Goal: Navigation & Orientation: Understand site structure

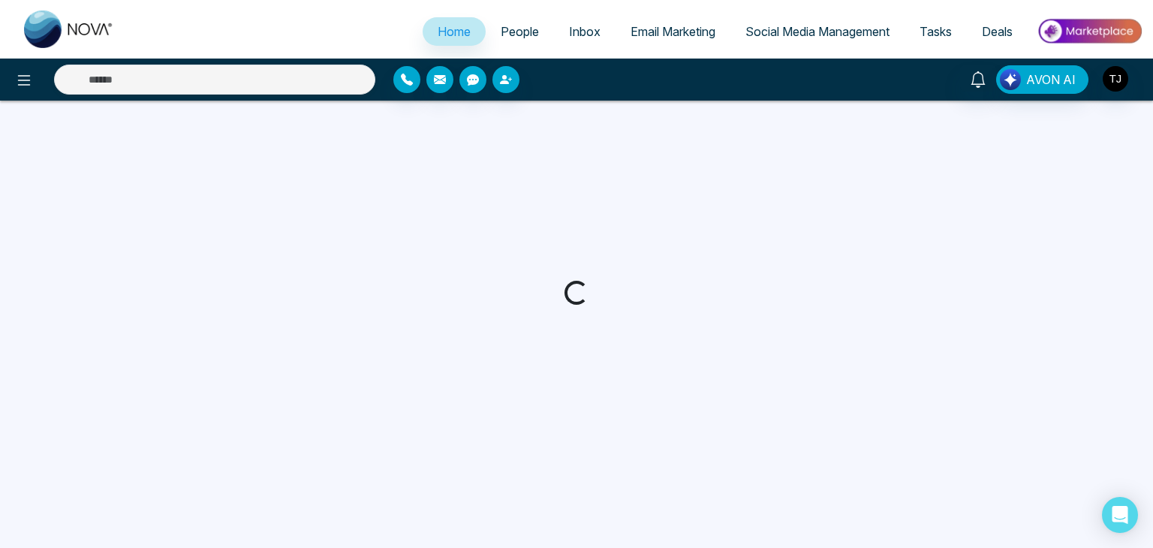
select select "*"
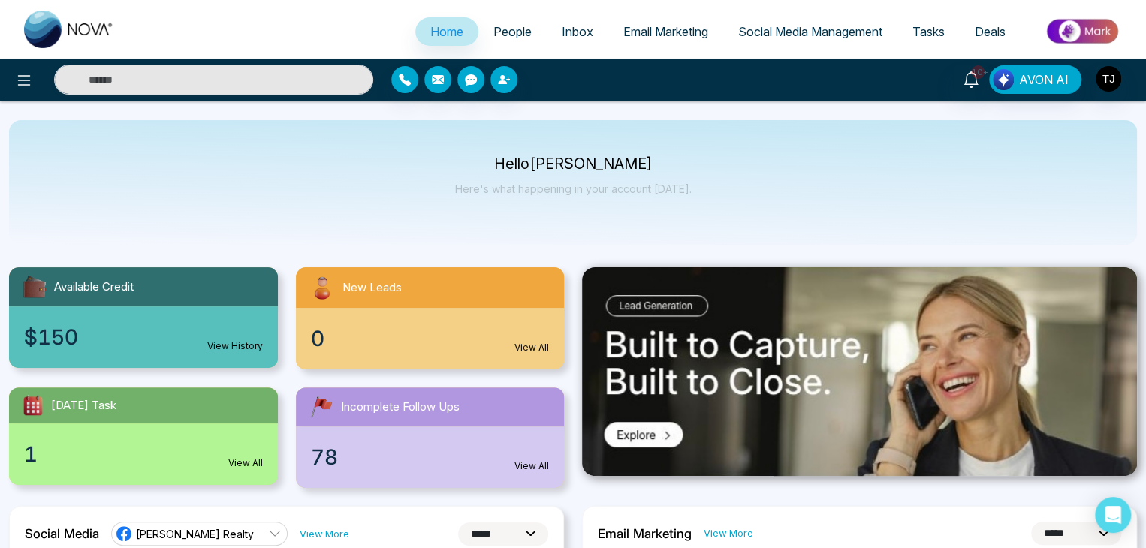
click at [511, 32] on span "People" at bounding box center [512, 31] width 38 height 15
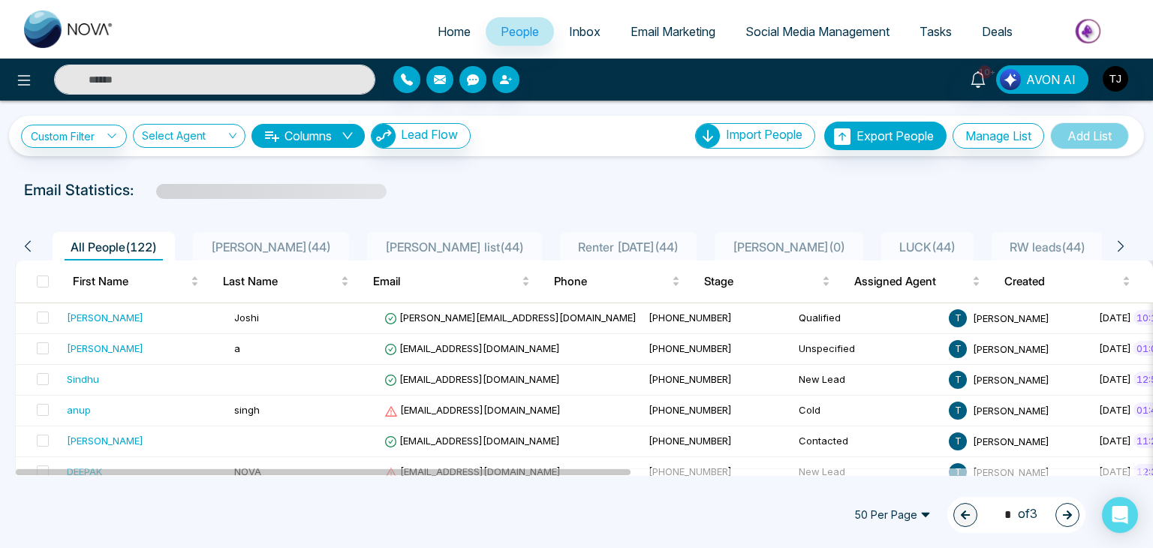
click at [662, 32] on span "Email Marketing" at bounding box center [673, 31] width 85 height 15
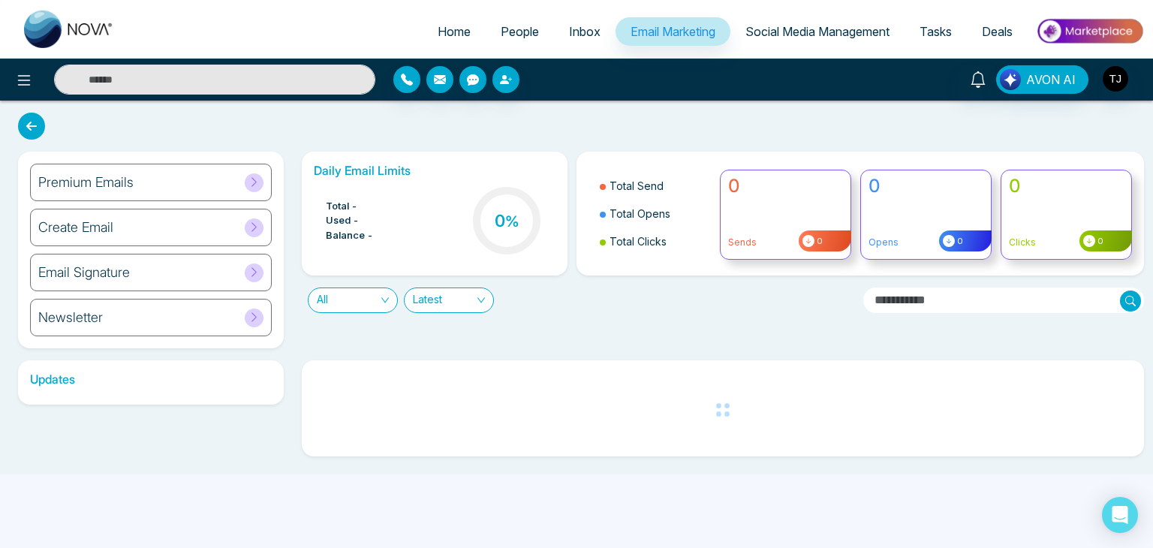
click at [766, 32] on span "Social Media Management" at bounding box center [818, 31] width 144 height 15
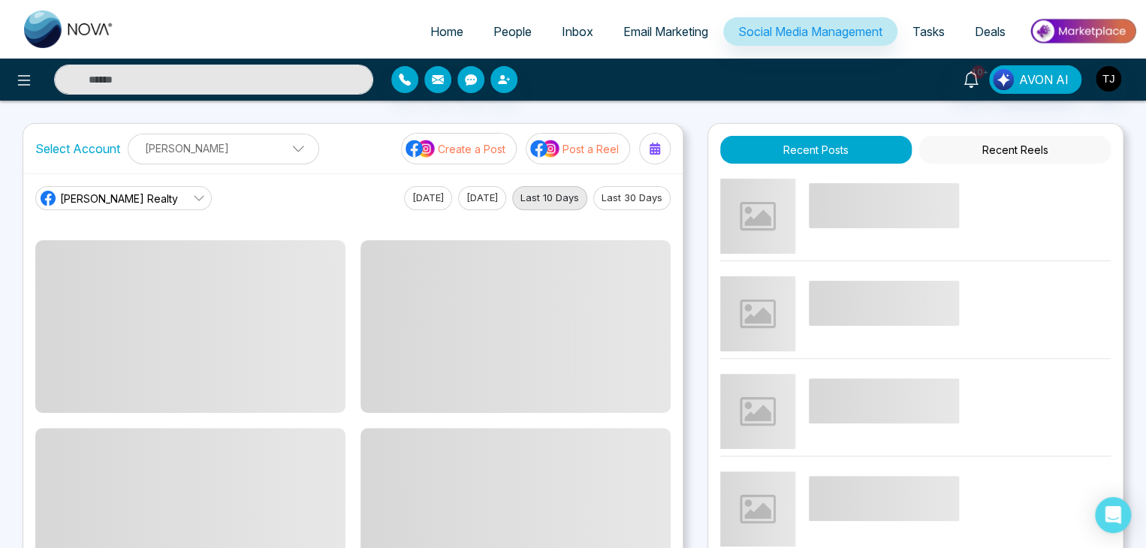
click at [934, 27] on span "Tasks" at bounding box center [928, 31] width 32 height 15
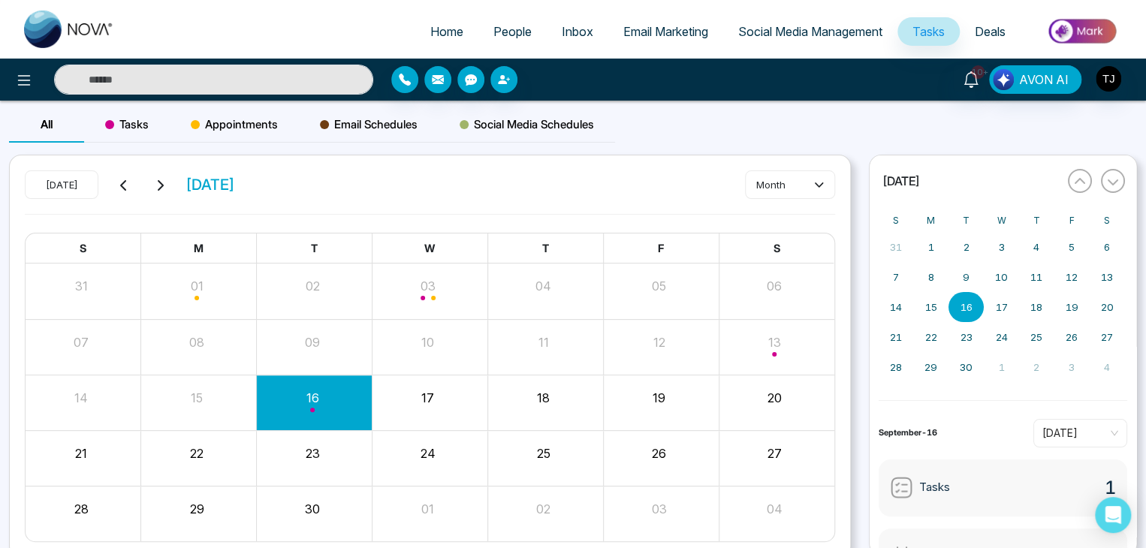
click at [459, 23] on link "Home" at bounding box center [446, 31] width 63 height 29
select select "*"
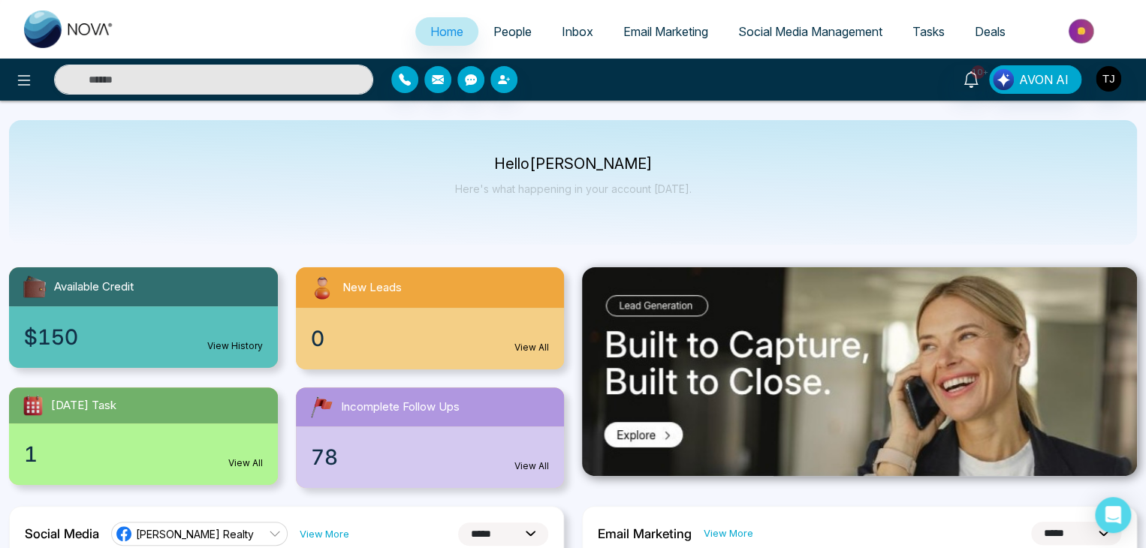
click at [514, 36] on span "People" at bounding box center [512, 31] width 38 height 15
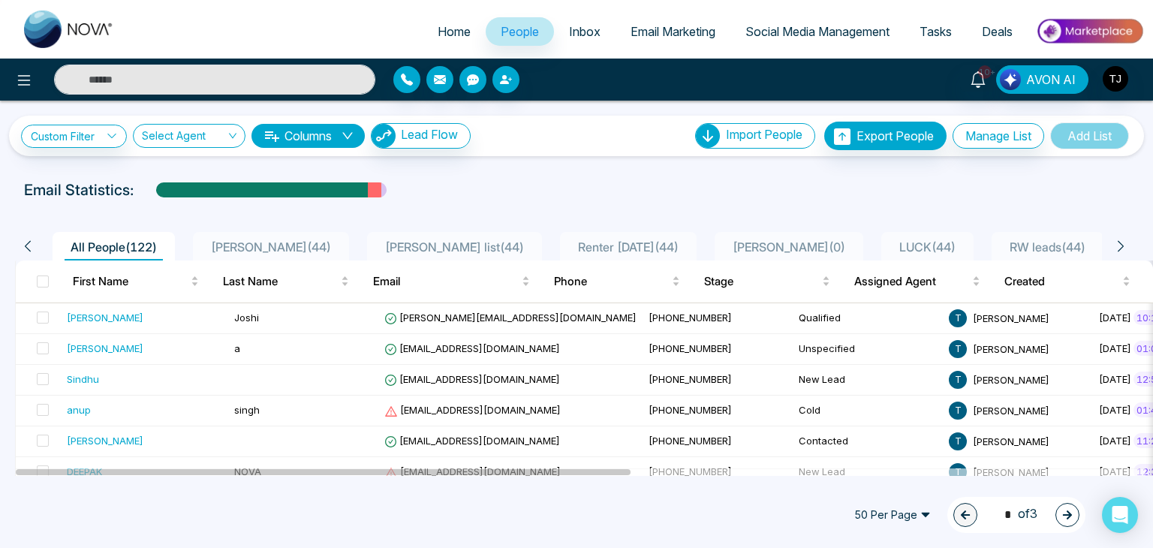
click at [453, 31] on span "Home" at bounding box center [454, 31] width 33 height 15
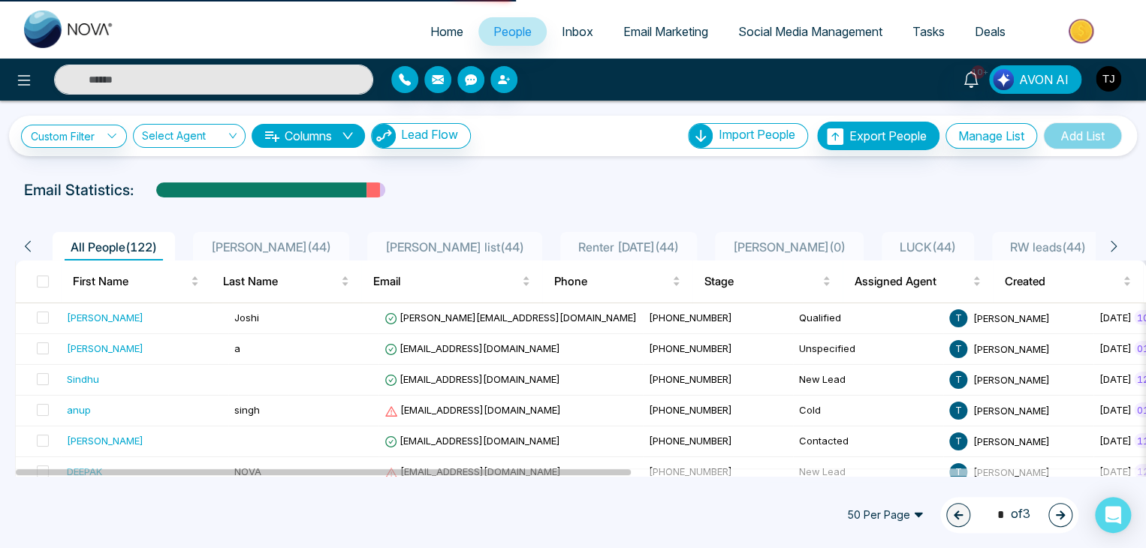
select select "*"
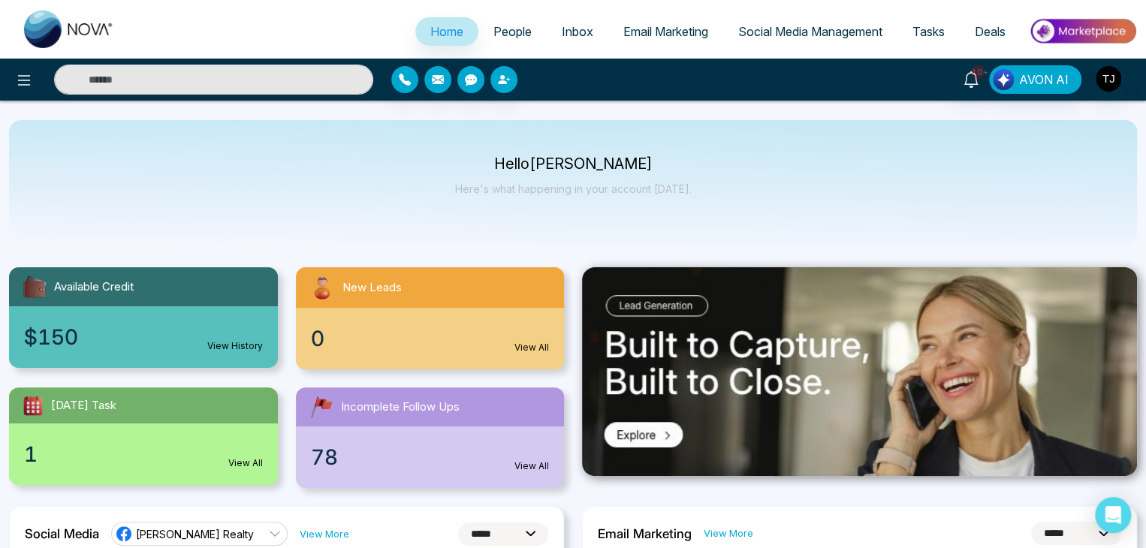
click at [514, 173] on div "Hello [PERSON_NAME] Here's what happening in your account [DATE]." at bounding box center [573, 183] width 236 height 50
click at [730, 182] on div "Hello [PERSON_NAME] Here's what happening in your account [DATE]." at bounding box center [573, 182] width 1128 height 125
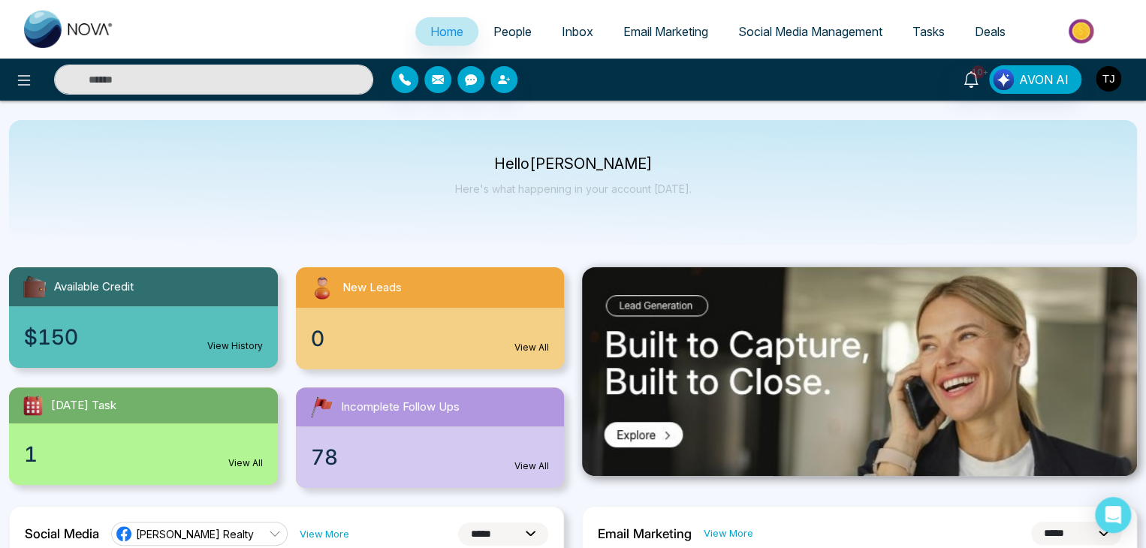
click at [1114, 82] on img "button" at bounding box center [1108, 79] width 26 height 26
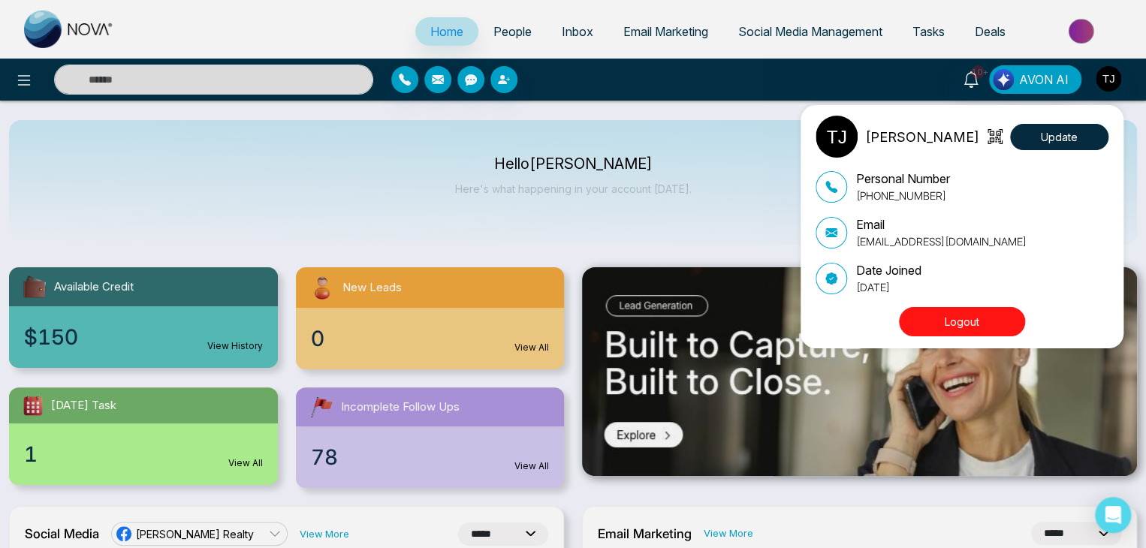
click at [991, 322] on button "Logout" at bounding box center [962, 321] width 126 height 29
